Goal: Information Seeking & Learning: Learn about a topic

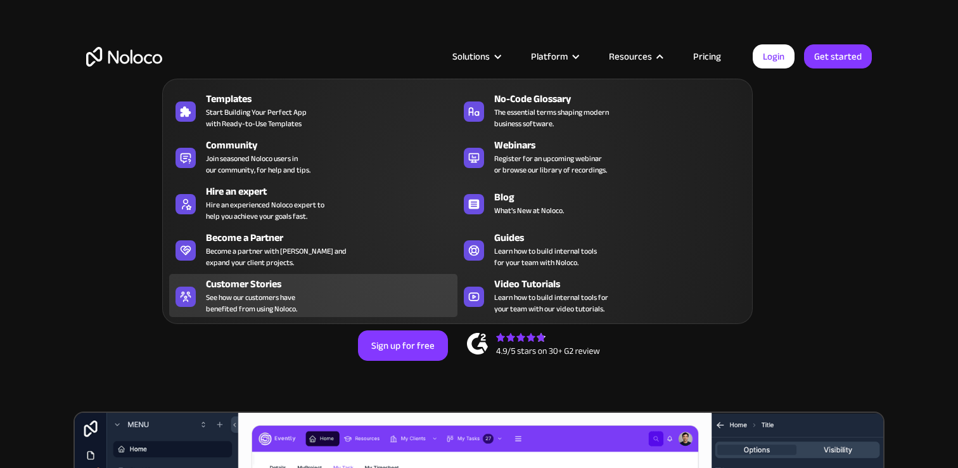
click at [345, 295] on div "Customer Stories See how our customers have benefited from using Noloco." at bounding box center [328, 295] width 245 height 38
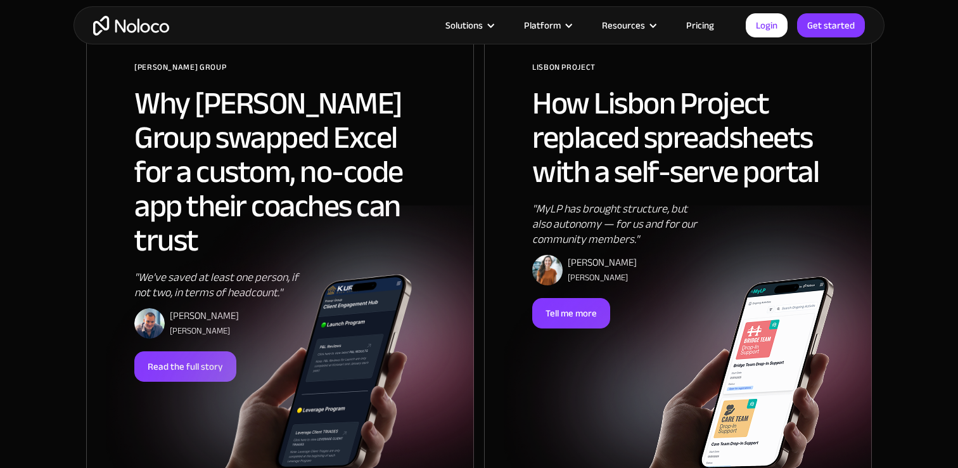
scroll to position [850, 0]
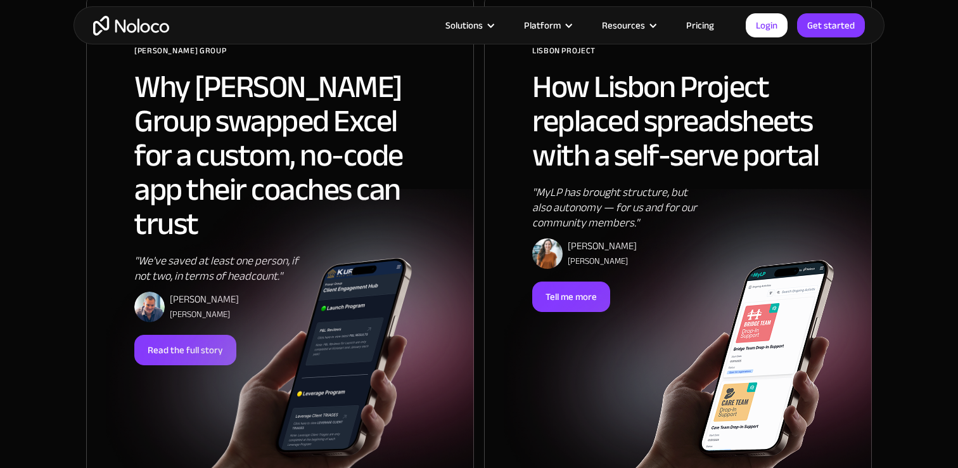
click at [568, 295] on img at bounding box center [686, 371] width 295 height 223
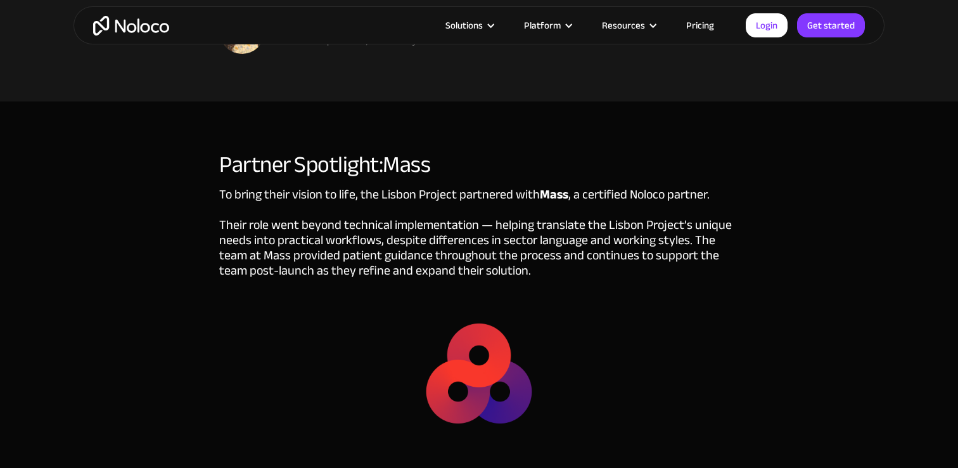
scroll to position [3120, 0]
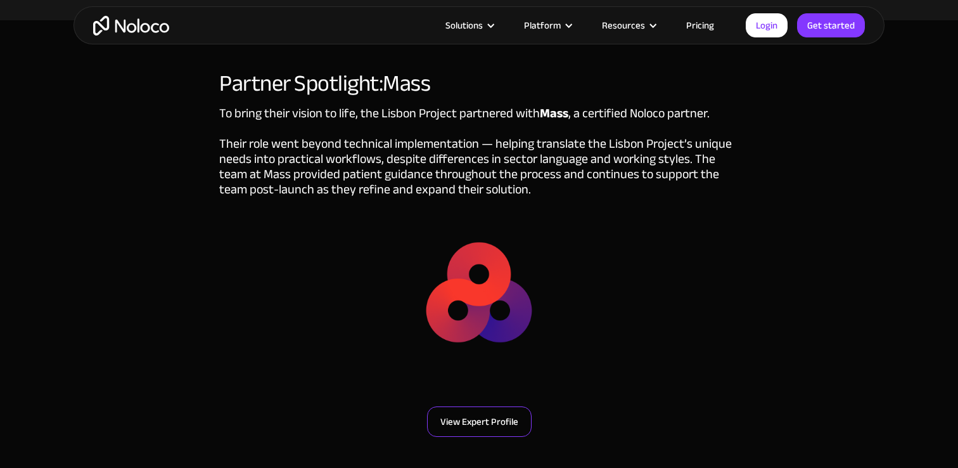
click at [500, 406] on link "View Expert Profile" at bounding box center [479, 421] width 105 height 30
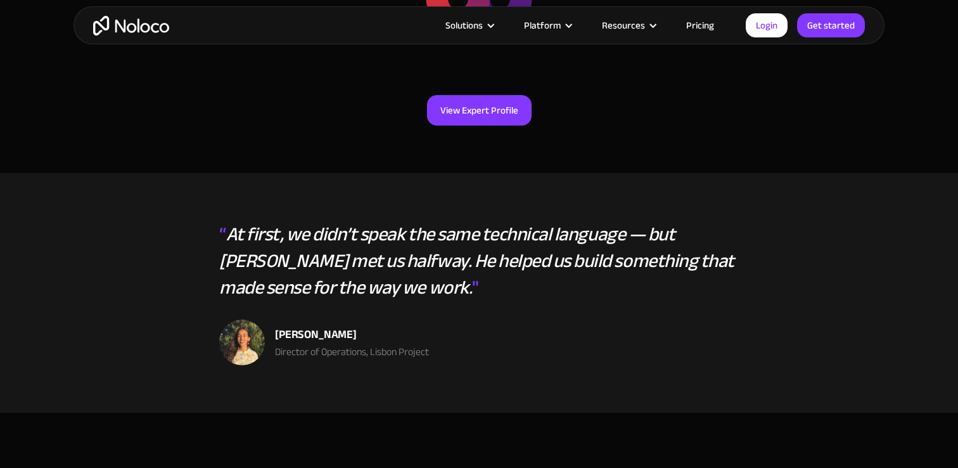
scroll to position [3435, 0]
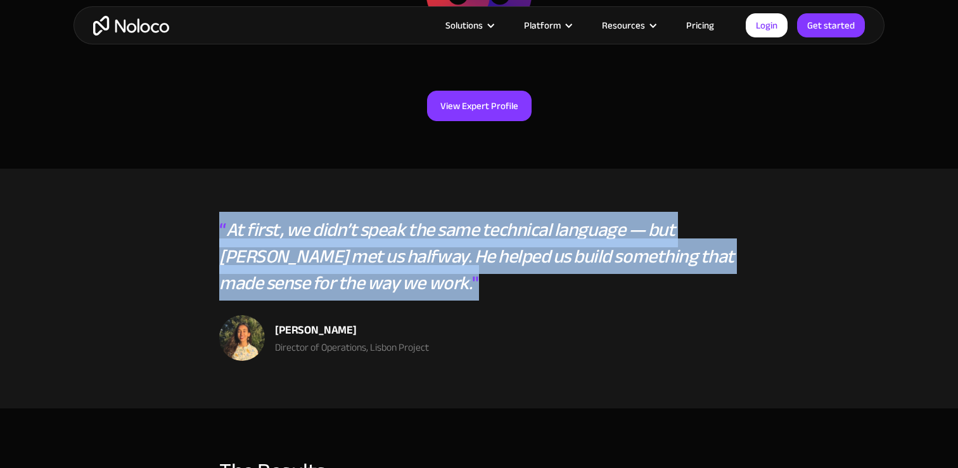
drag, startPoint x: 222, startPoint y: 203, endPoint x: 358, endPoint y: 257, distance: 145.9
click at [358, 257] on div "“ At first, we didn’t speak the same technical language — but Russell met us ha…" at bounding box center [479, 265] width 520 height 99
copy div "“ At first, we didn’t speak the same technical language — but Russell met us ha…"
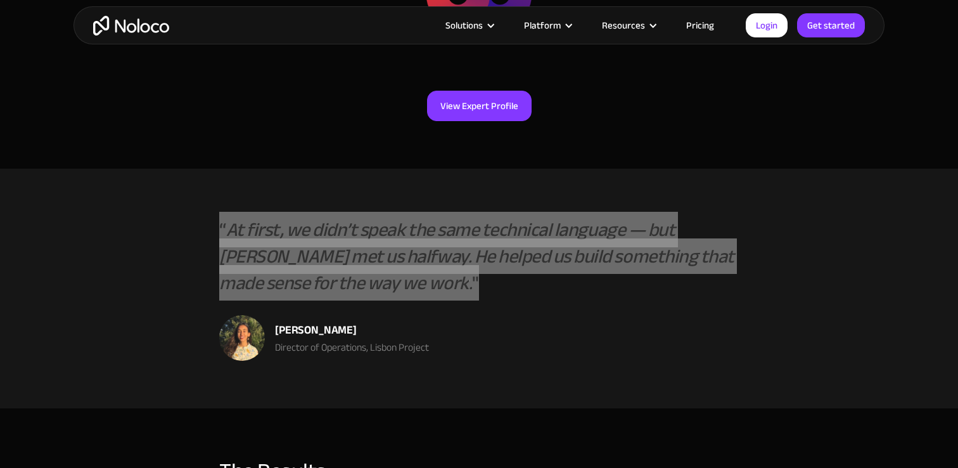
scroll to position [3445, 0]
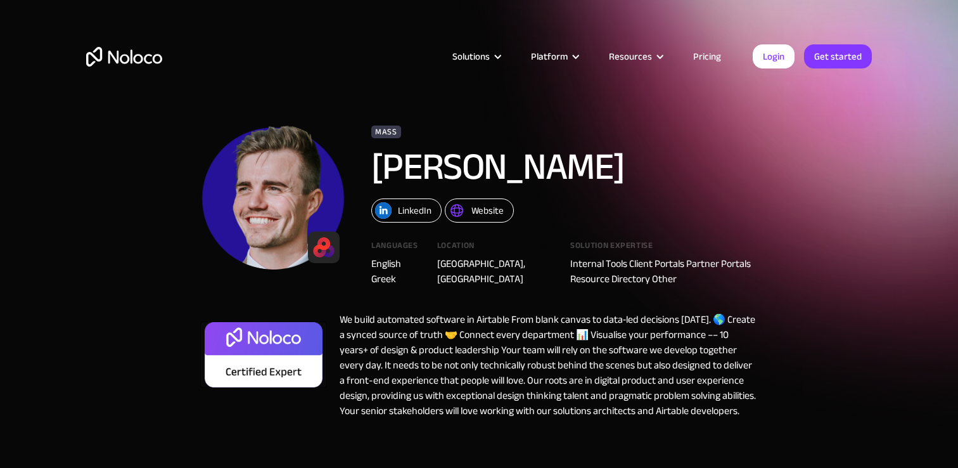
click at [451, 308] on div "Mass [PERSON_NAME] LinkedIn Website Languages English Greek Location [GEOGRAPHI…" at bounding box center [479, 271] width 558 height 295
click at [437, 312] on div "We build automated software in Airtable From blank canvas to data‑led decisions…" at bounding box center [542, 365] width 431 height 106
click at [182, 278] on div "Mass [PERSON_NAME] LinkedIn Website Languages English Greek Location [GEOGRAPHI…" at bounding box center [478, 283] width 811 height 345
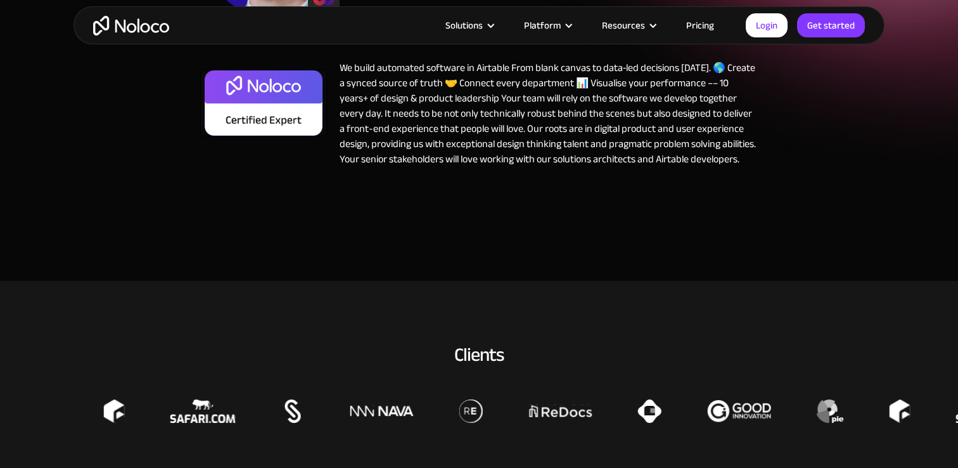
click at [182, 278] on section "Mass [PERSON_NAME] LinkedIn Website Languages English Greek Location [GEOGRAPHI…" at bounding box center [479, 14] width 958 height 532
